Goal: Task Accomplishment & Management: Use online tool/utility

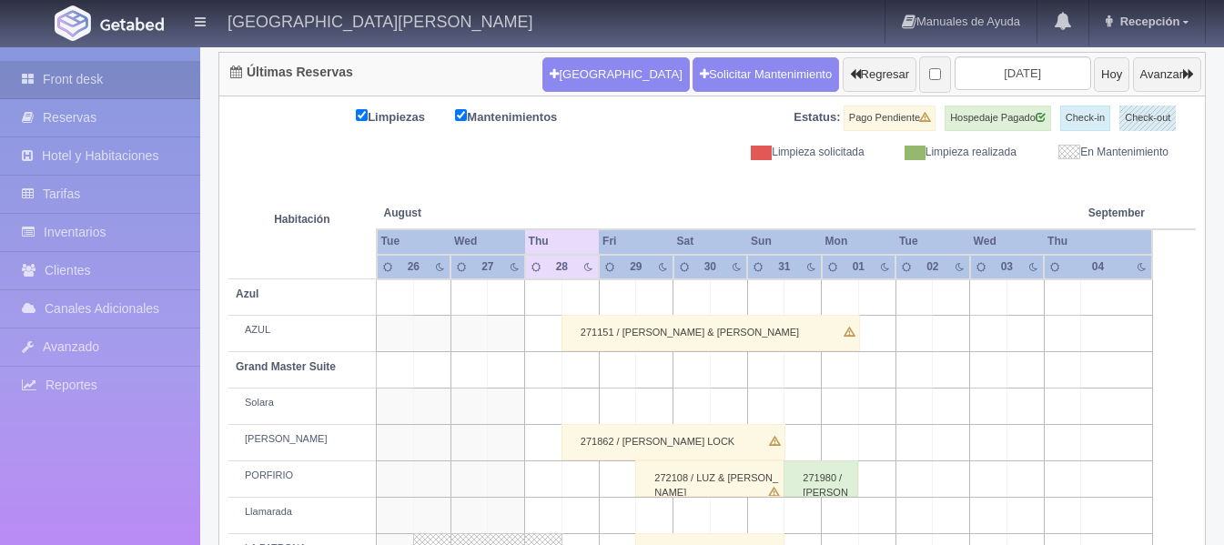
scroll to position [182, 0]
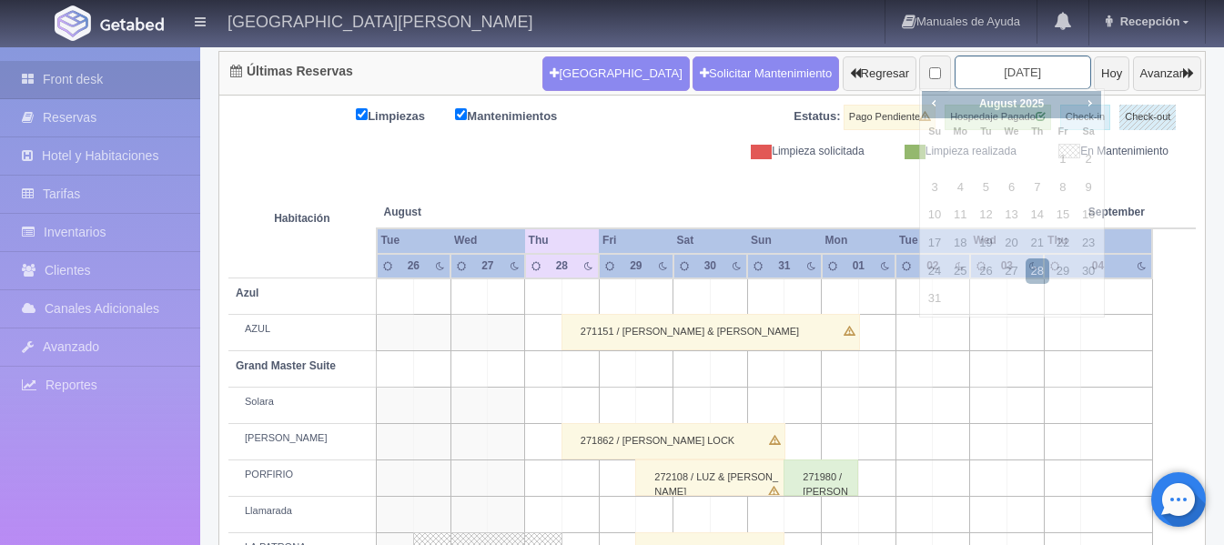
click at [988, 60] on input "2025-08-28" at bounding box center [1023, 73] width 137 height 34
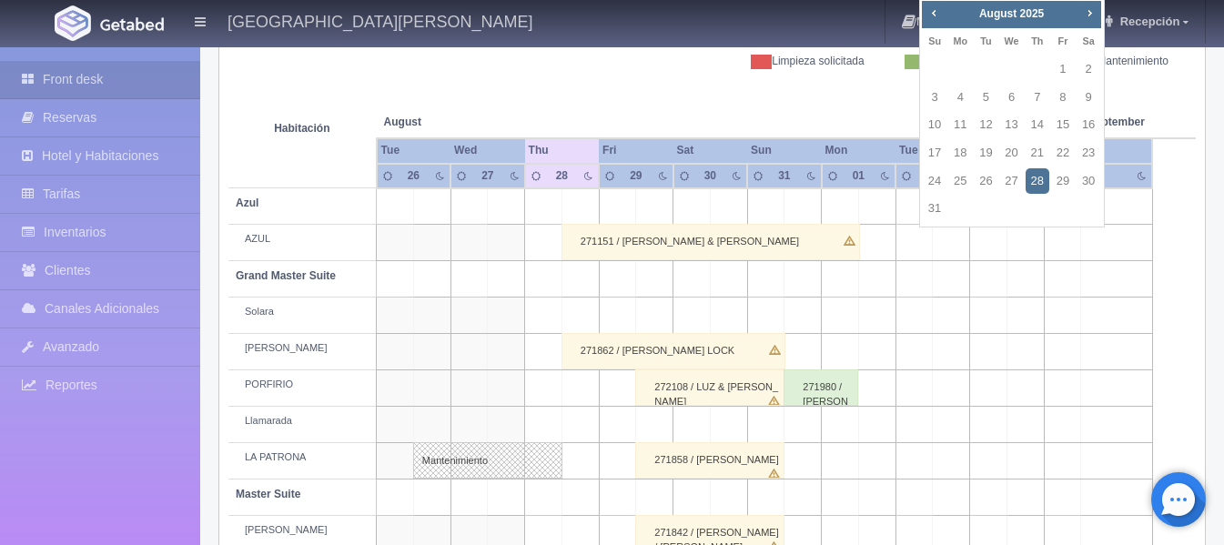
scroll to position [0, 0]
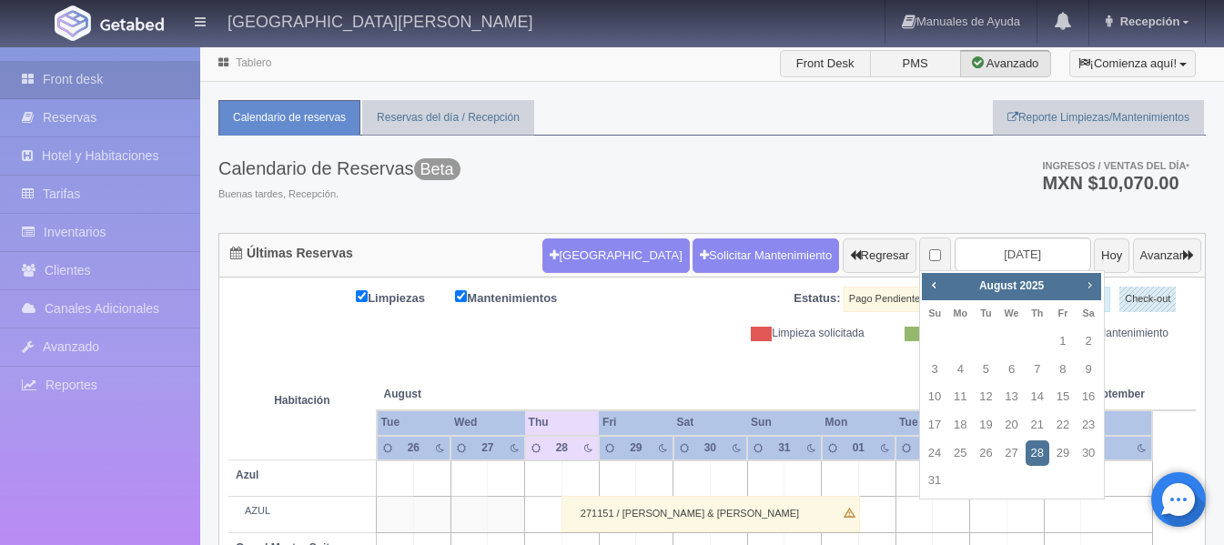
click at [1086, 282] on span "Next" at bounding box center [1089, 285] width 15 height 15
click at [1034, 371] on link "11" at bounding box center [1038, 370] width 24 height 26
type input "[DATE]"
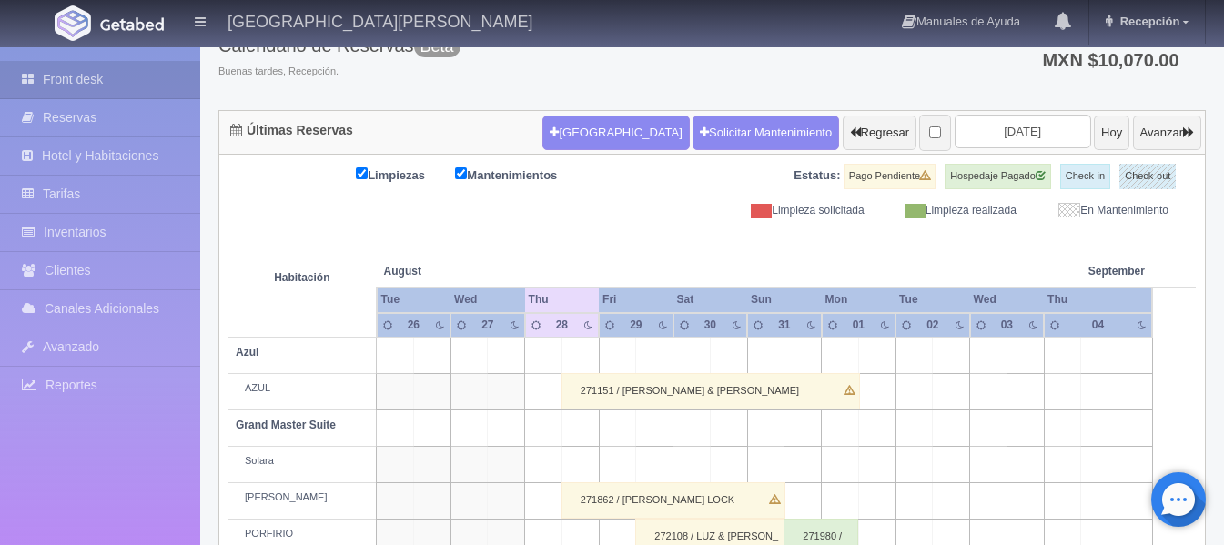
scroll to position [273, 0]
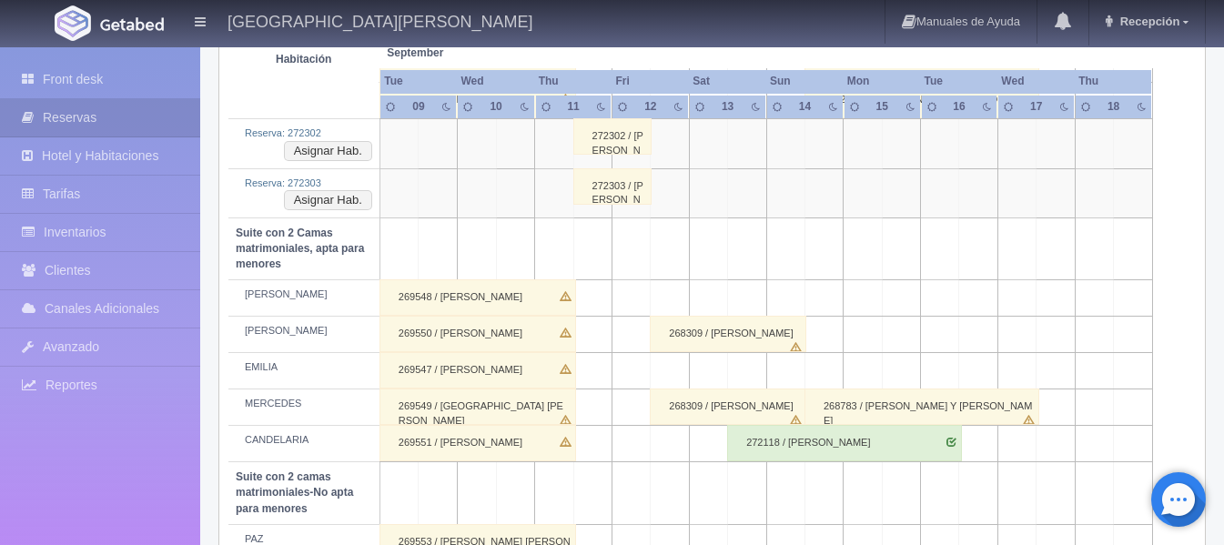
scroll to position [1170, 0]
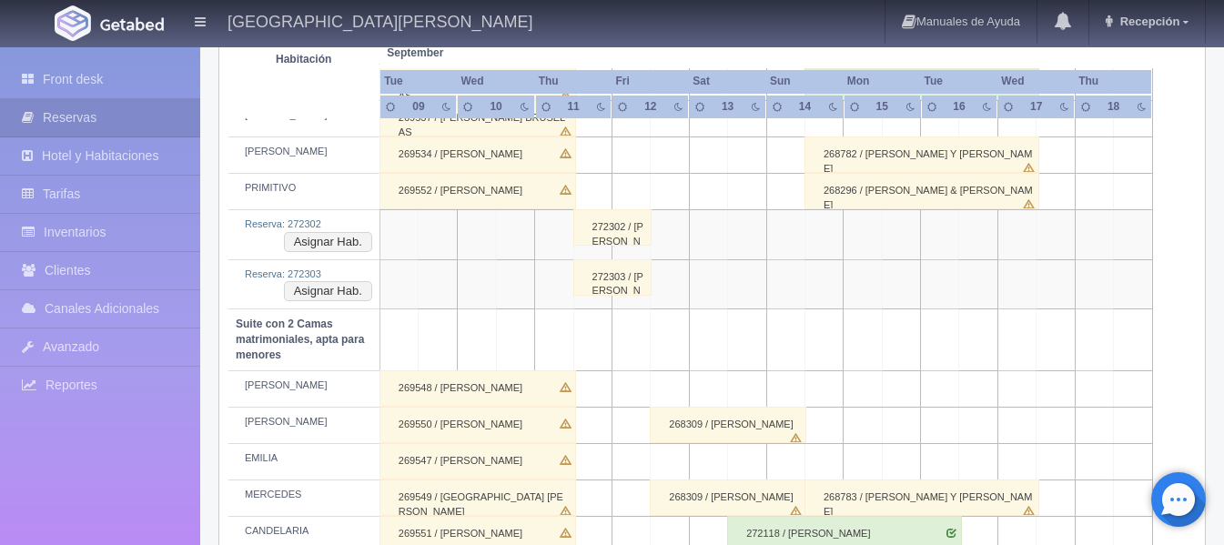
click at [596, 243] on div "272302 / [PERSON_NAME] [PERSON_NAME]" at bounding box center [612, 227] width 78 height 36
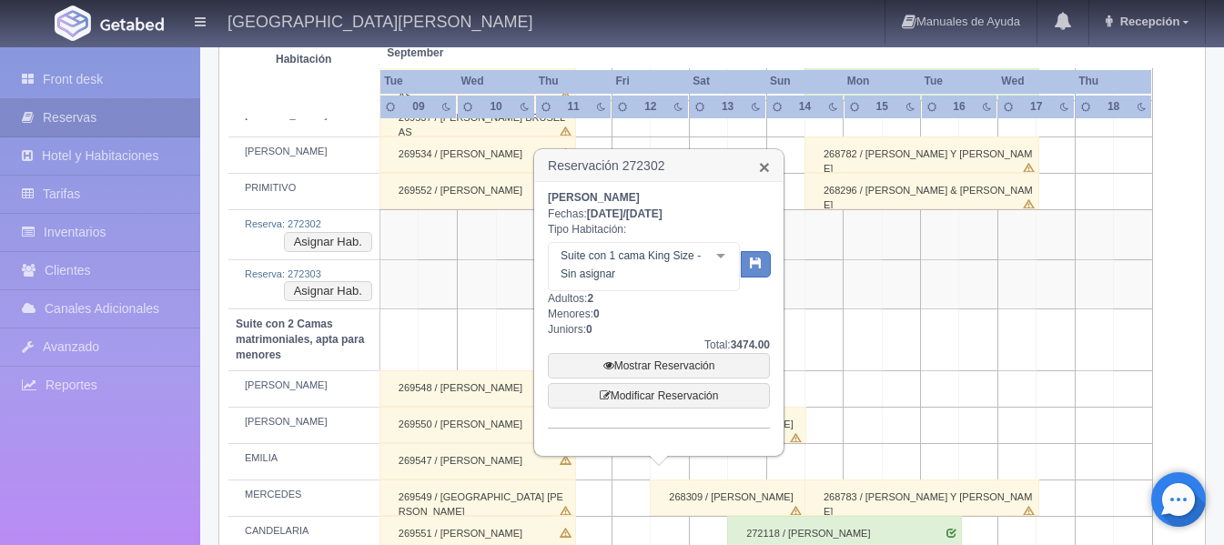
click at [768, 171] on link "×" at bounding box center [764, 166] width 11 height 19
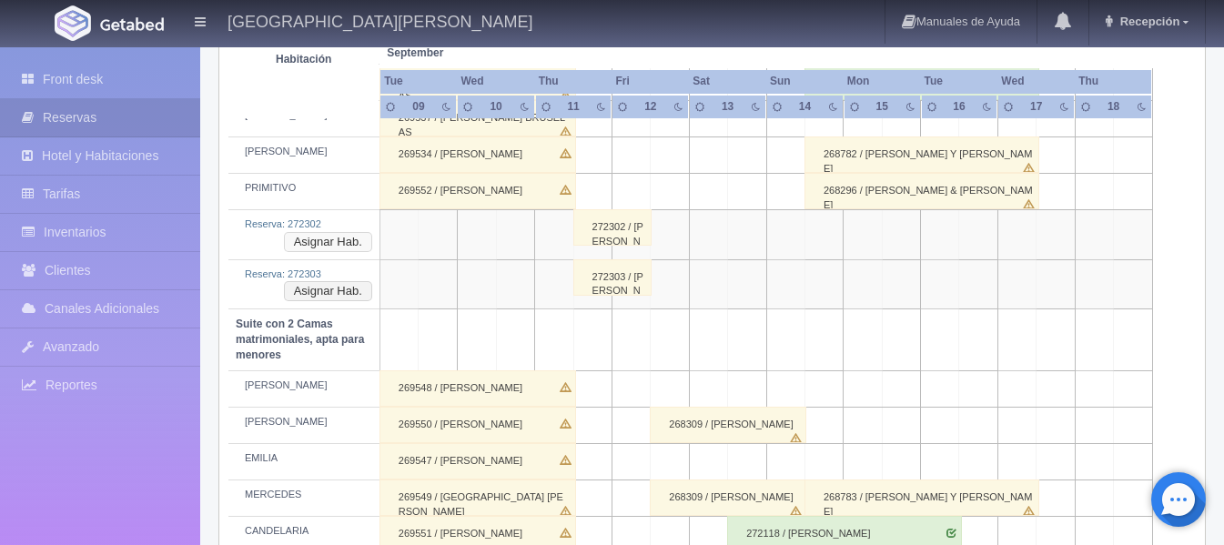
click at [347, 246] on button "Asignar Hab." at bounding box center [328, 242] width 88 height 20
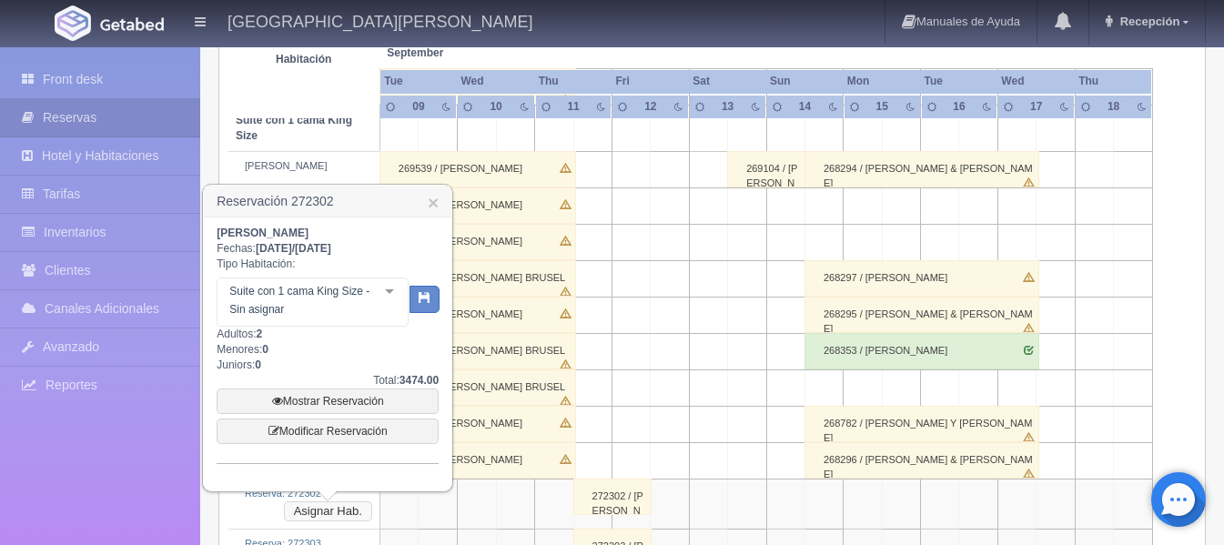
scroll to position [897, 0]
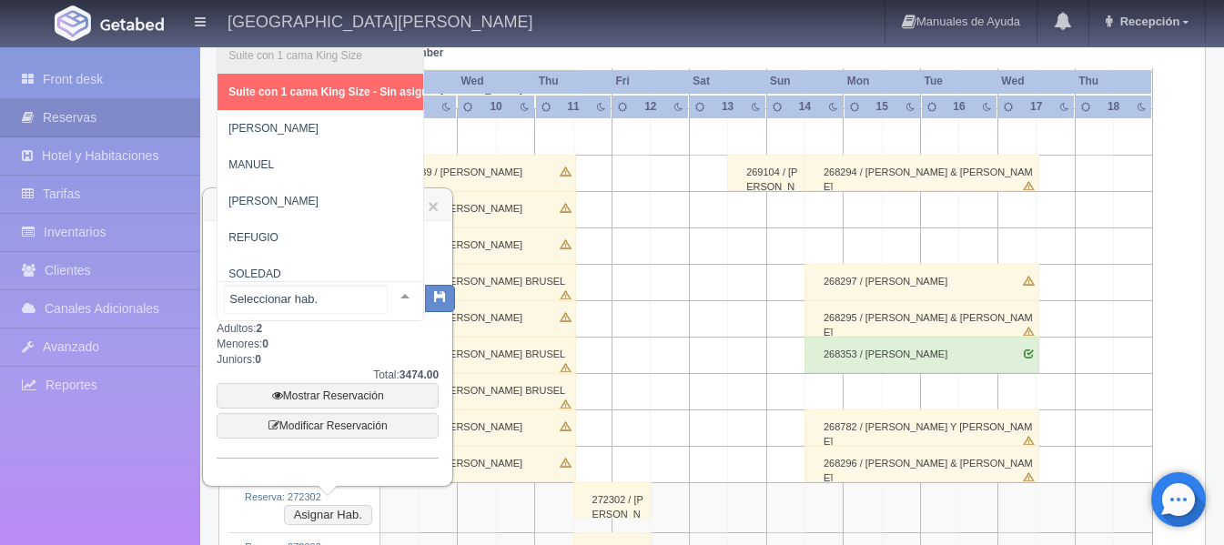
click at [383, 296] on div "Suite con 1 cama [PERSON_NAME] Size Suite con 1 cama [PERSON_NAME] Size - Sin a…" at bounding box center [321, 301] width 208 height 40
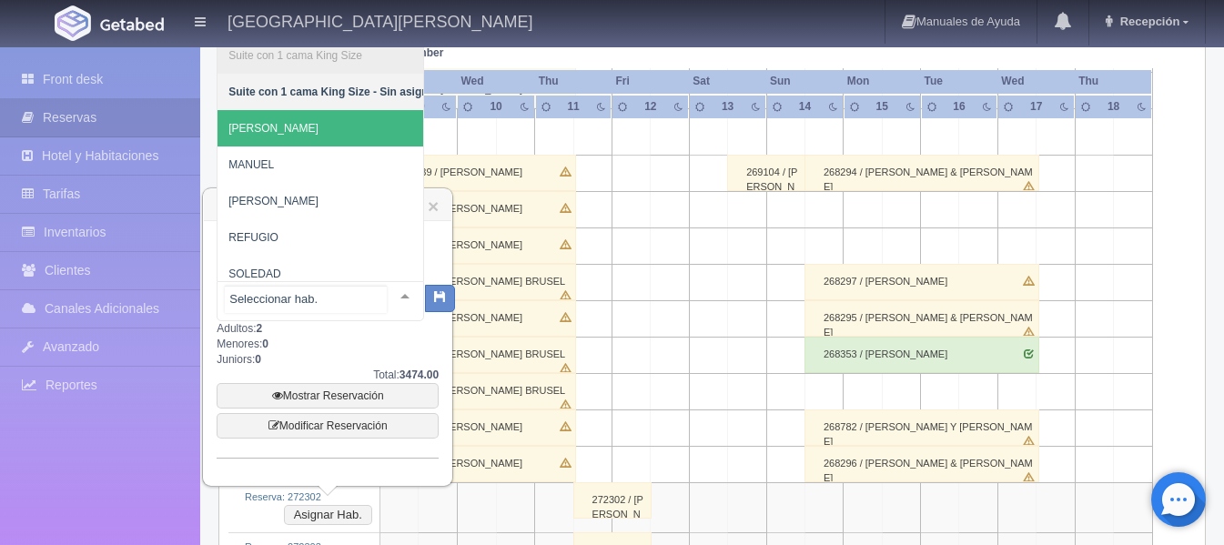
scroll to position [91, 0]
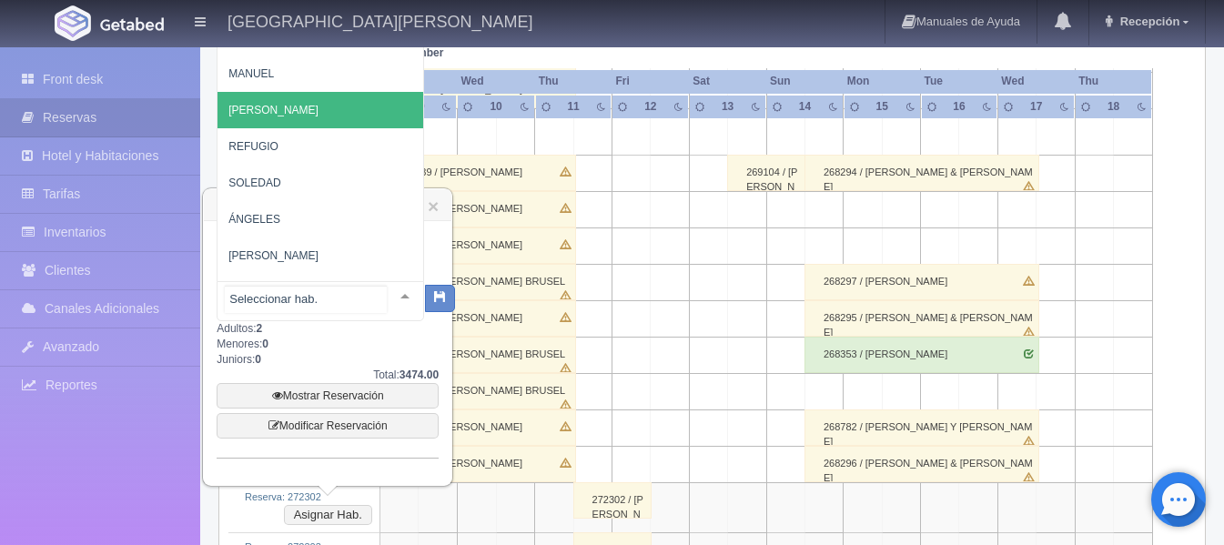
click at [320, 106] on span "[PERSON_NAME]" at bounding box center [334, 110] width 232 height 36
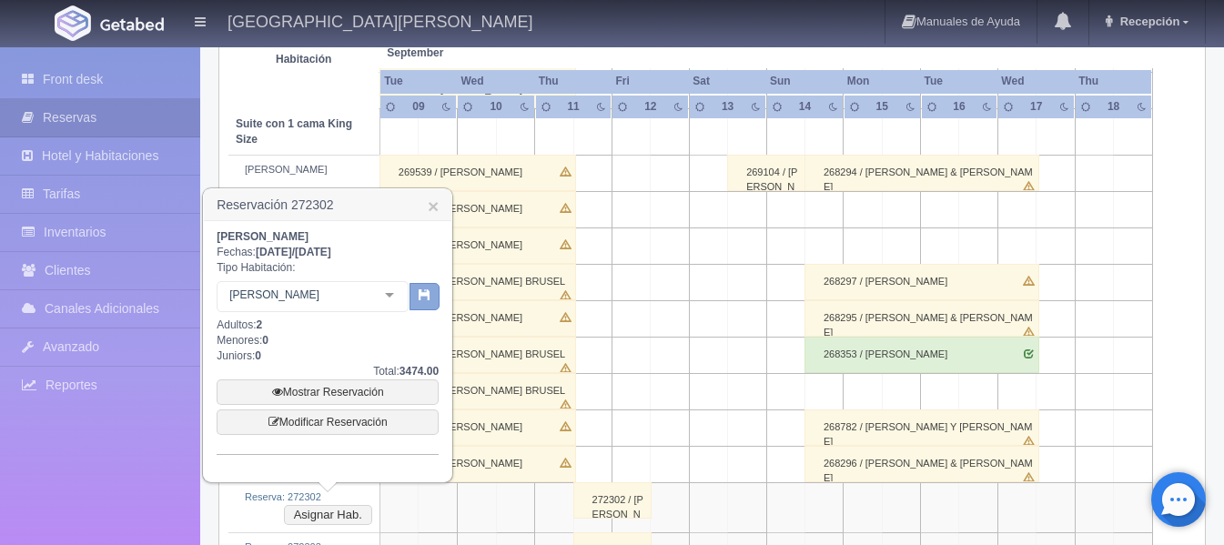
click at [434, 289] on button "button" at bounding box center [425, 296] width 30 height 27
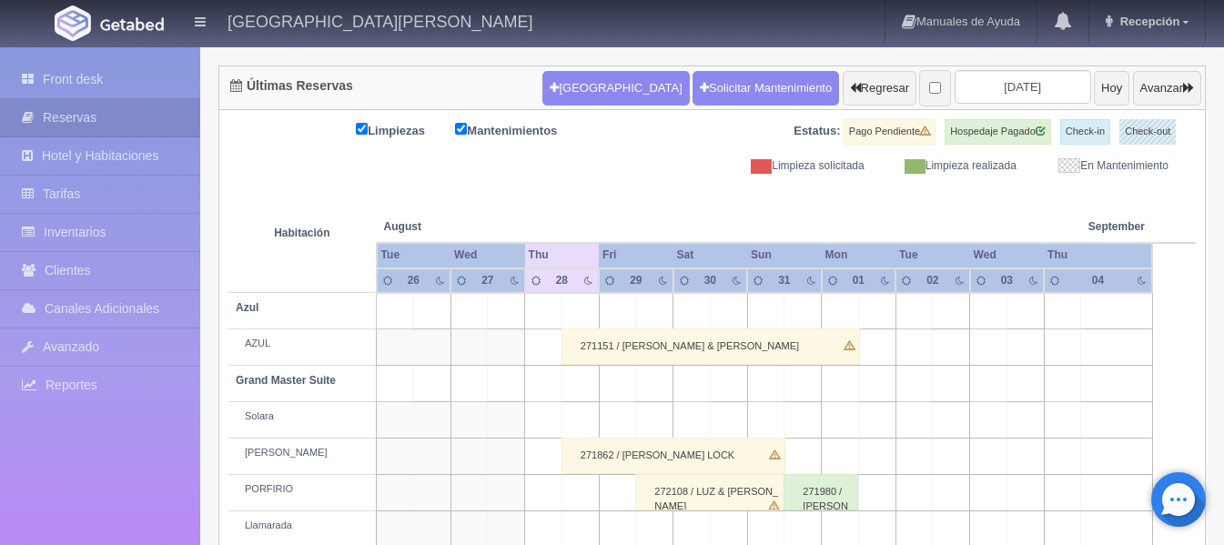
scroll to position [136, 0]
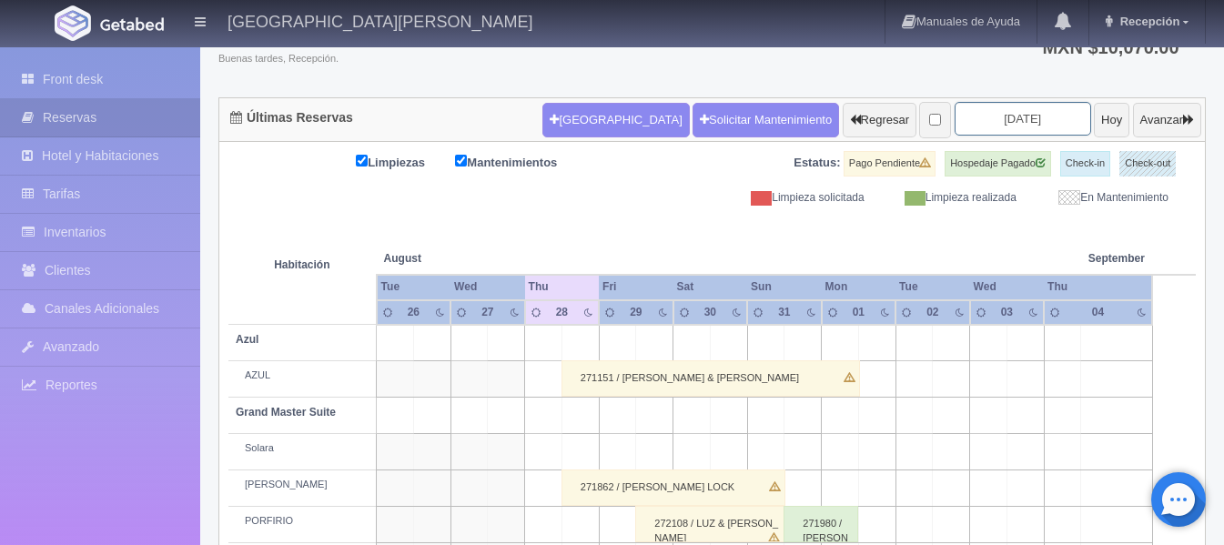
click at [1005, 124] on input "2025-08-28" at bounding box center [1023, 119] width 137 height 34
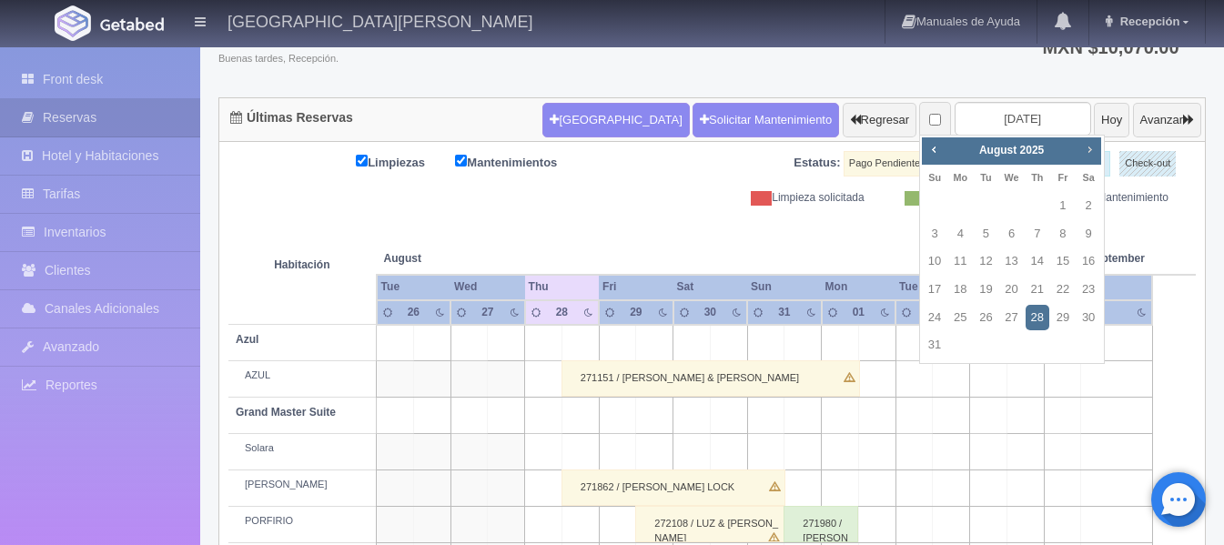
click at [1092, 150] on span "Next" at bounding box center [1089, 149] width 15 height 15
click at [1042, 229] on link "11" at bounding box center [1038, 234] width 24 height 26
type input "[DATE]"
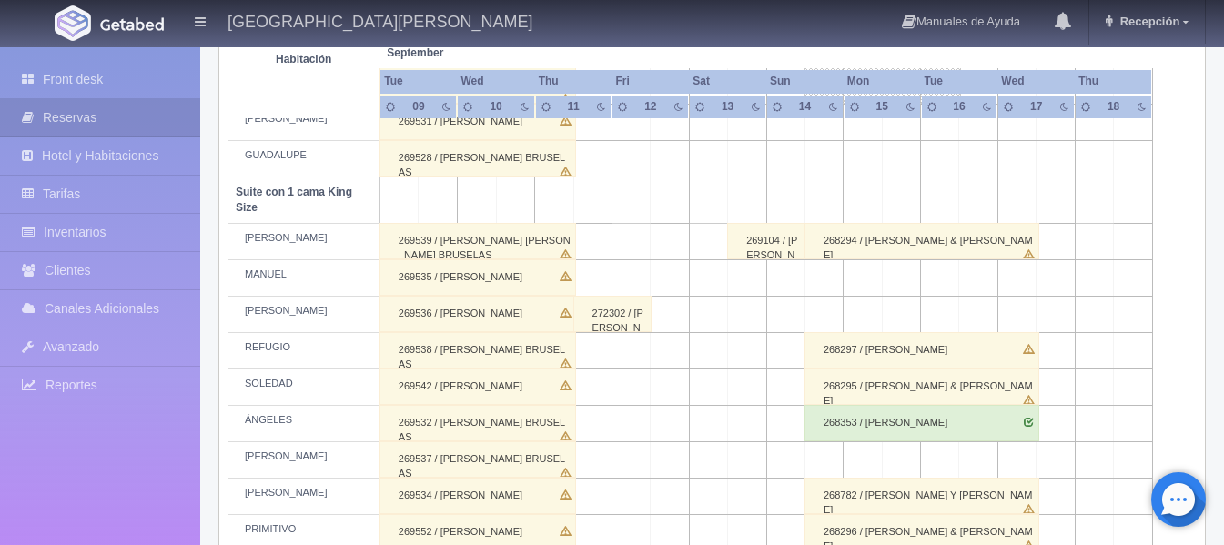
scroll to position [819, 0]
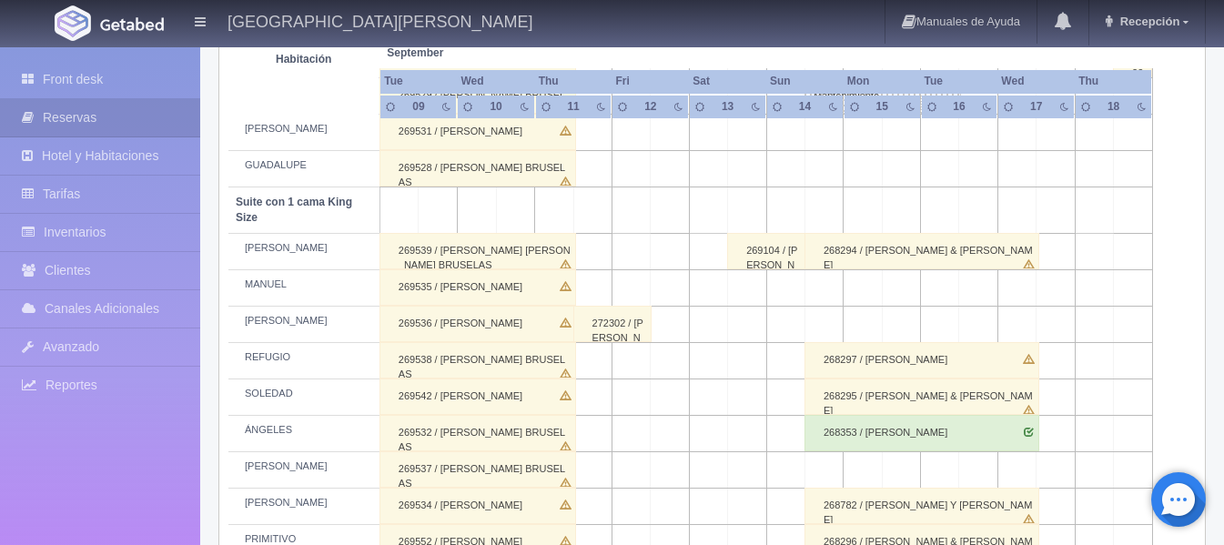
click at [595, 332] on div "272302 / carlos armando guzman aldana" at bounding box center [612, 324] width 78 height 36
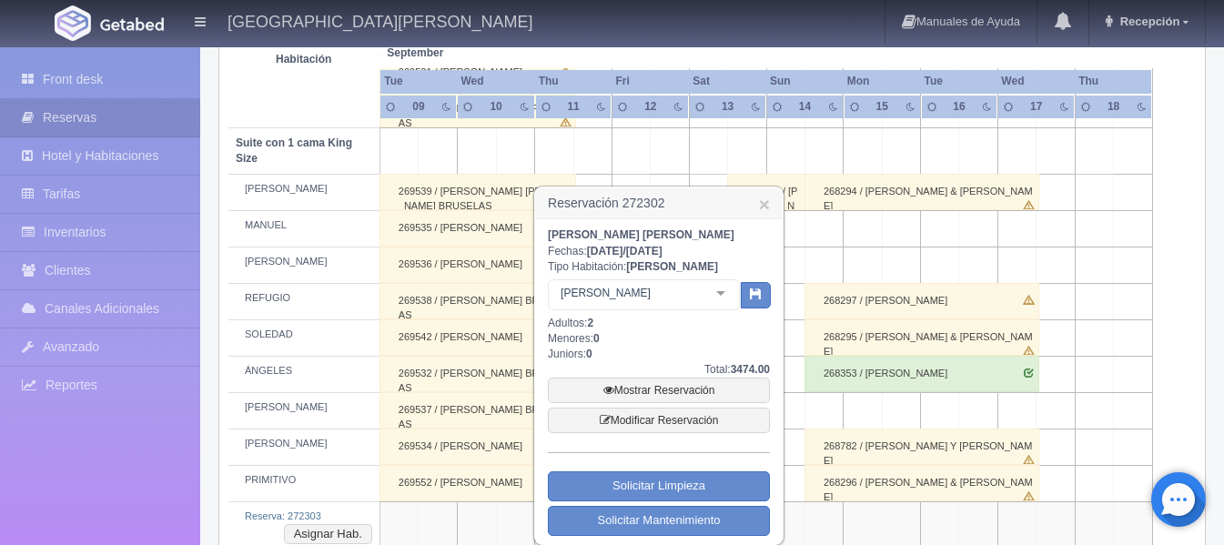
scroll to position [910, 0]
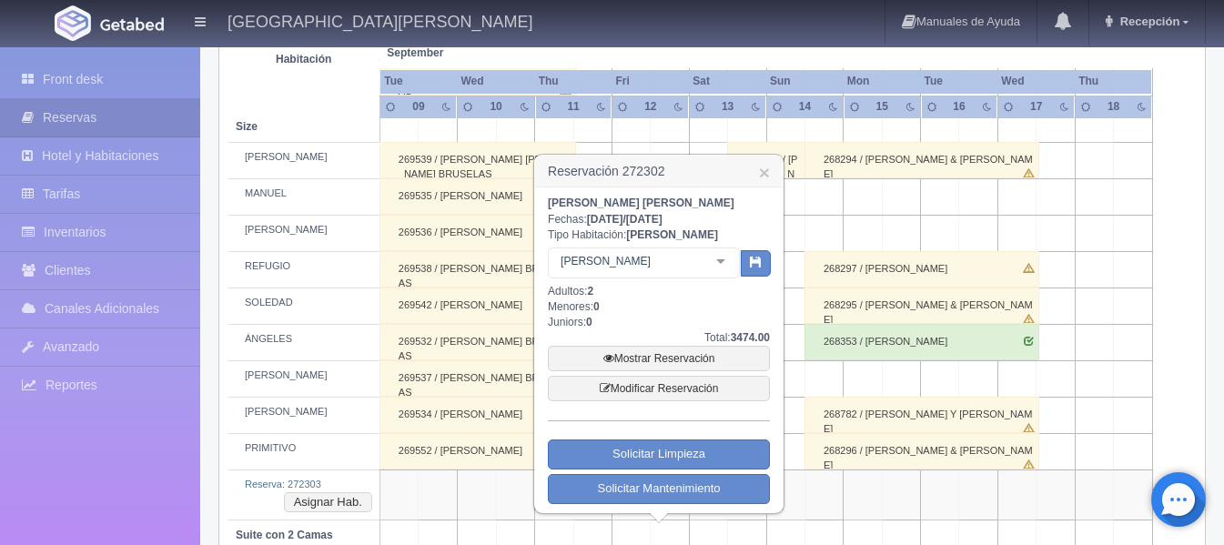
click at [724, 268] on div at bounding box center [721, 261] width 36 height 27
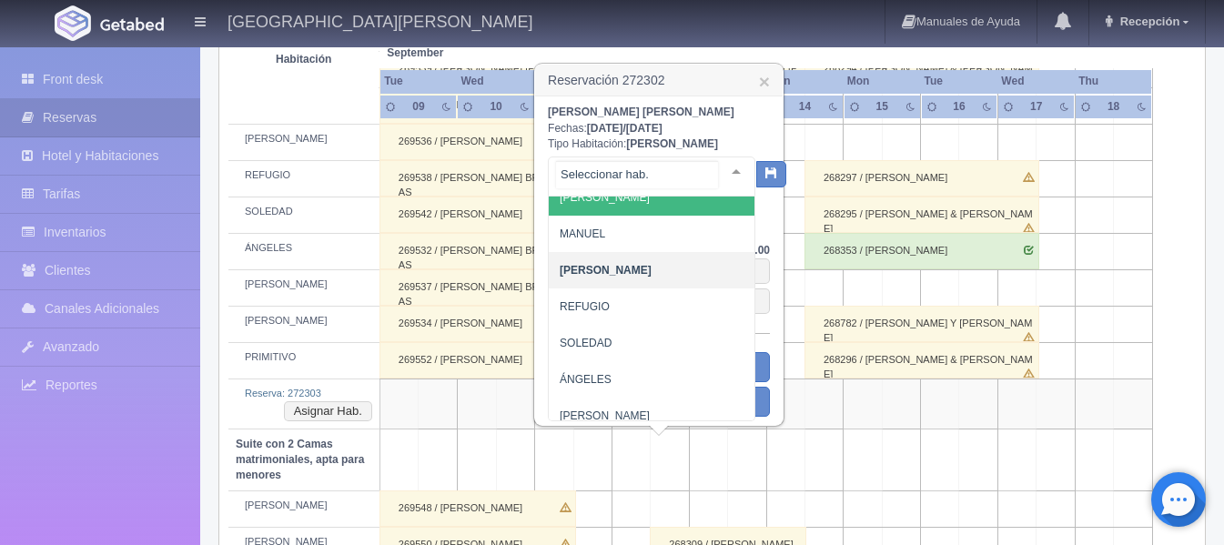
scroll to position [190, 0]
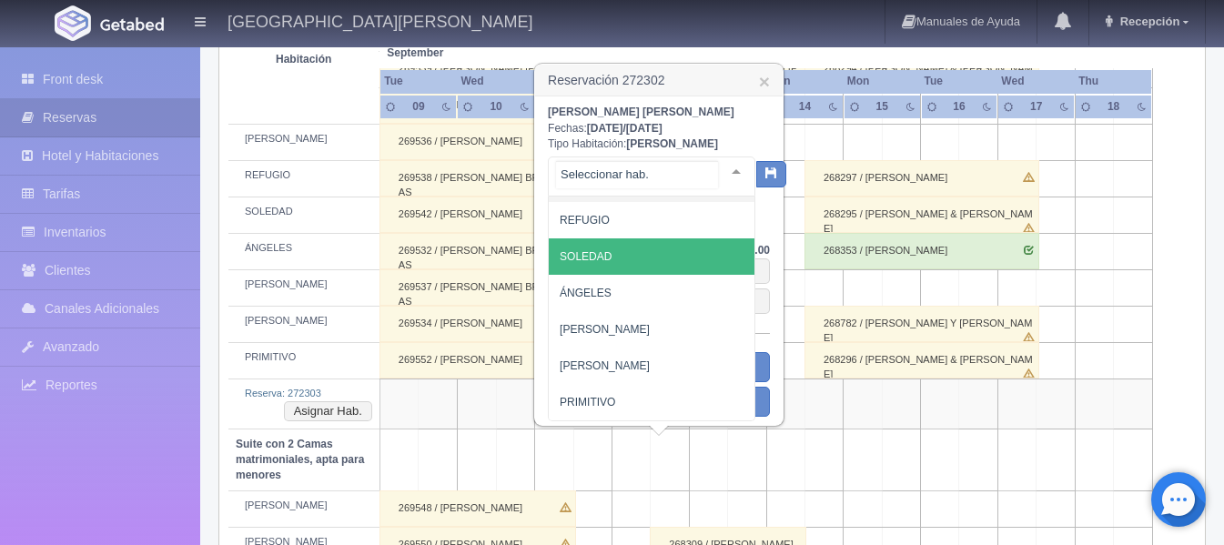
click at [620, 254] on span "SOLEDAD" at bounding box center [658, 256] width 219 height 36
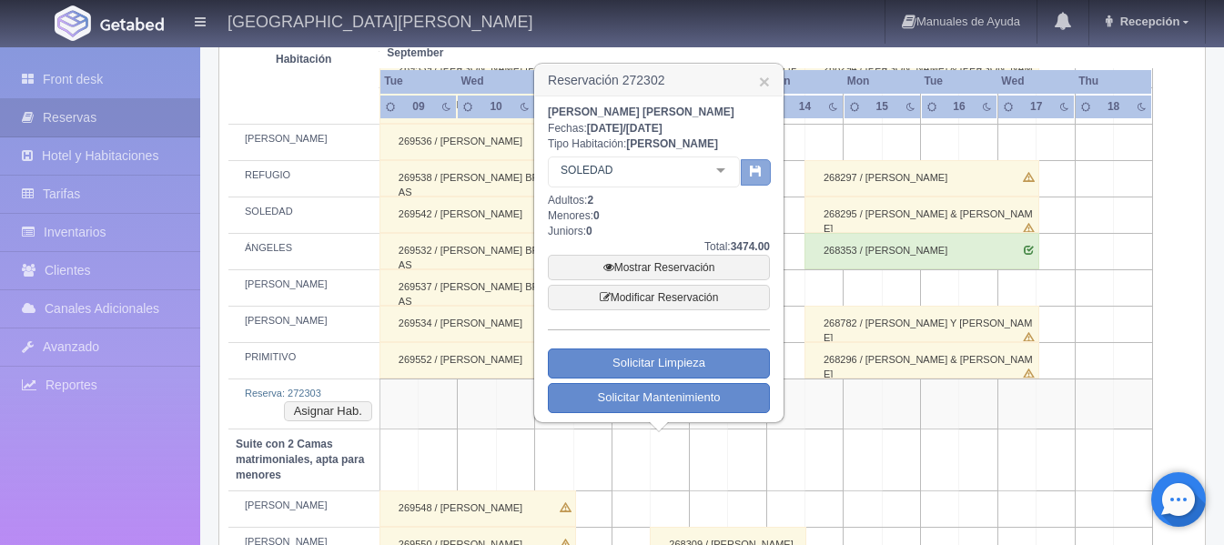
click at [757, 167] on icon "button" at bounding box center [756, 171] width 12 height 12
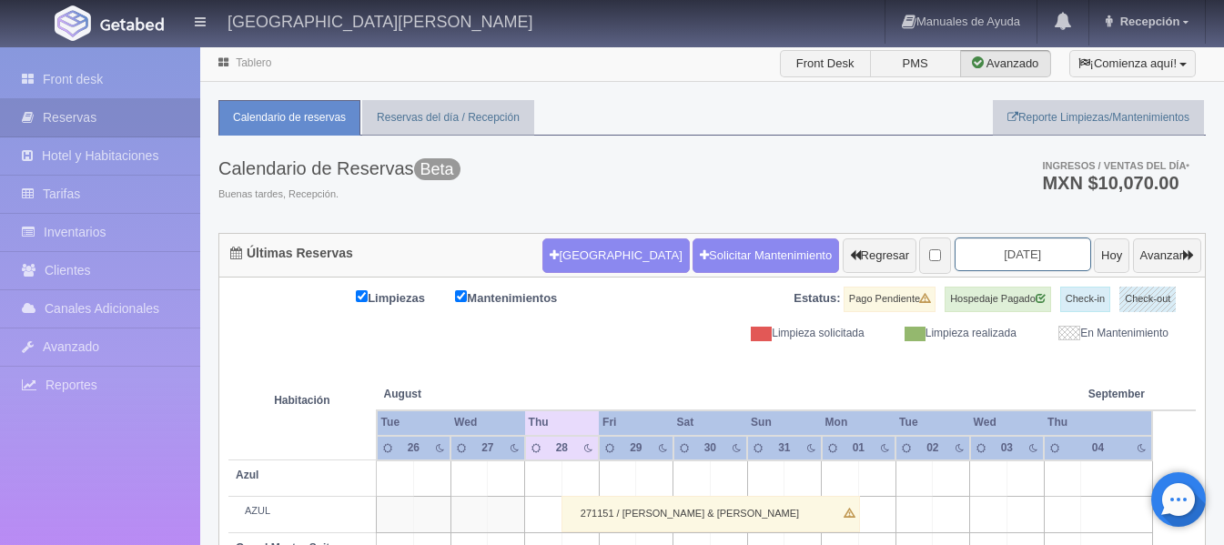
click at [1010, 253] on input "[DATE]" at bounding box center [1023, 255] width 137 height 34
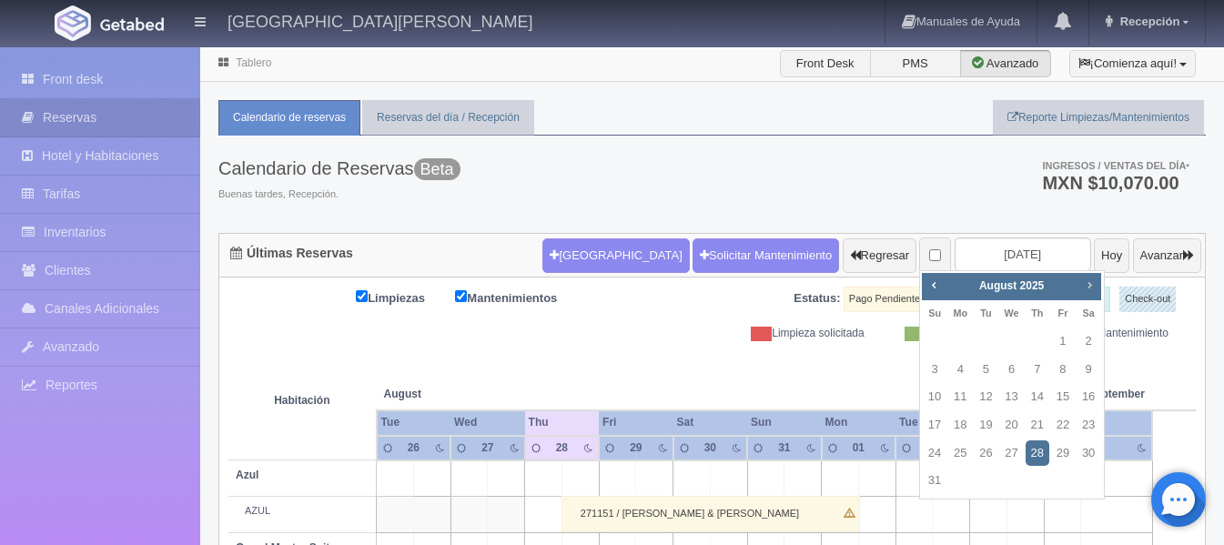
click at [1081, 283] on link "Next" at bounding box center [1090, 285] width 20 height 20
click at [542, 173] on div "Calendario de Reservas Beta Buenas tardes, Recepción. Ingresos / Ventas del día…" at bounding box center [711, 184] width 987 height 97
